Goal: Information Seeking & Learning: Learn about a topic

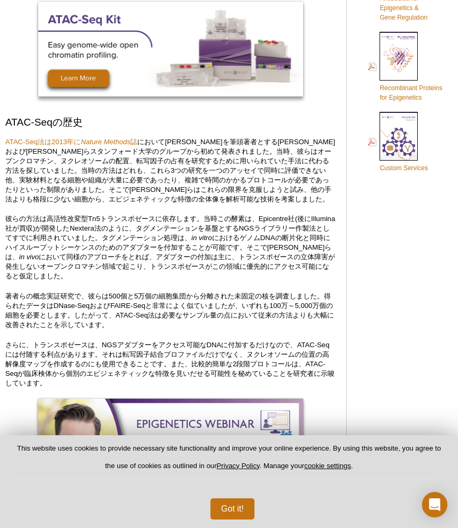
scroll to position [681, 0]
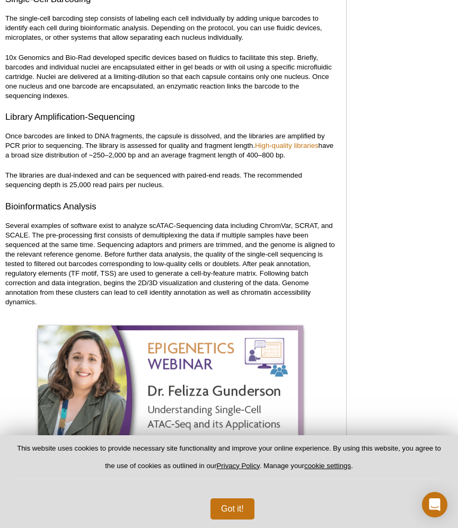
scroll to position [2335, 0]
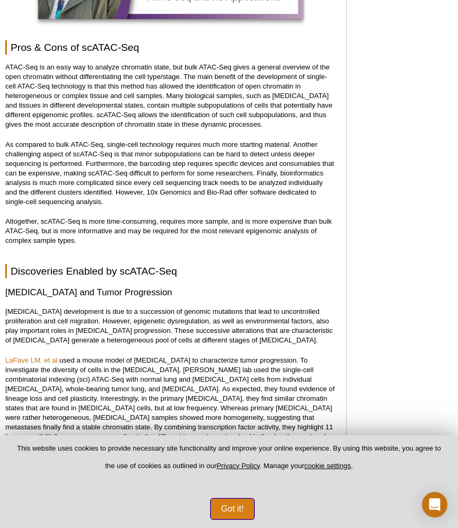
click at [225, 504] on button "Got it!" at bounding box center [232, 508] width 44 height 21
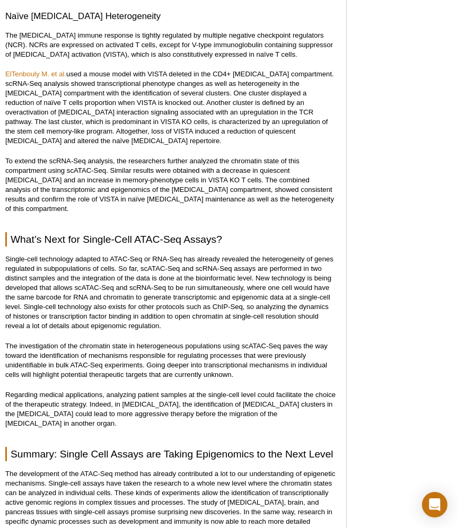
scroll to position [3084, 0]
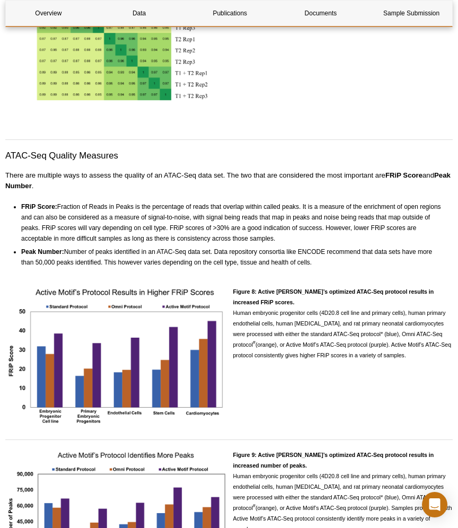
scroll to position [2107, 0]
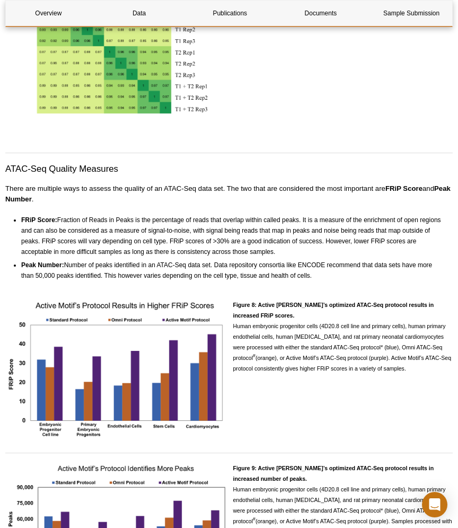
drag, startPoint x: 320, startPoint y: 277, endPoint x: 0, endPoint y: 193, distance: 331.2
copy div "There are multiple ways to assess the quality of an ATAC-Seq data set. The two …"
